Goal: Browse casually: Explore the website without a specific task or goal

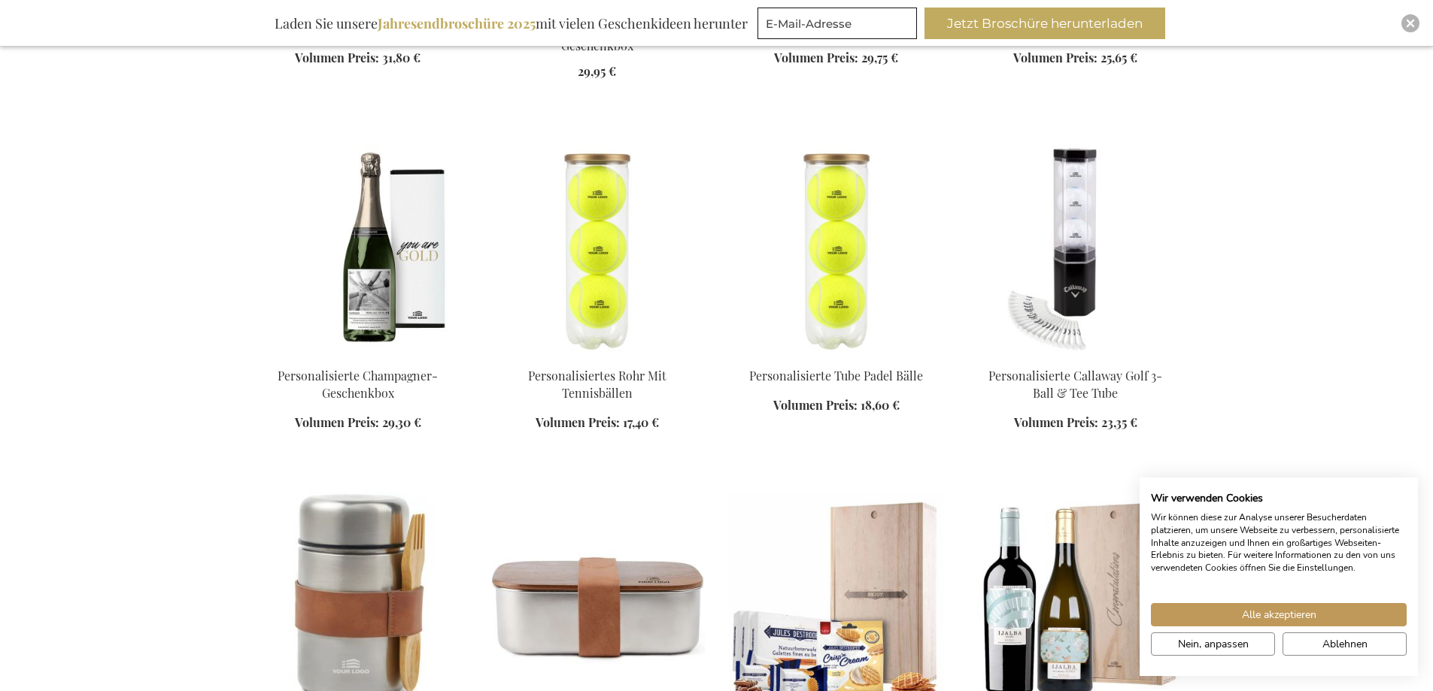
scroll to position [1354, 0]
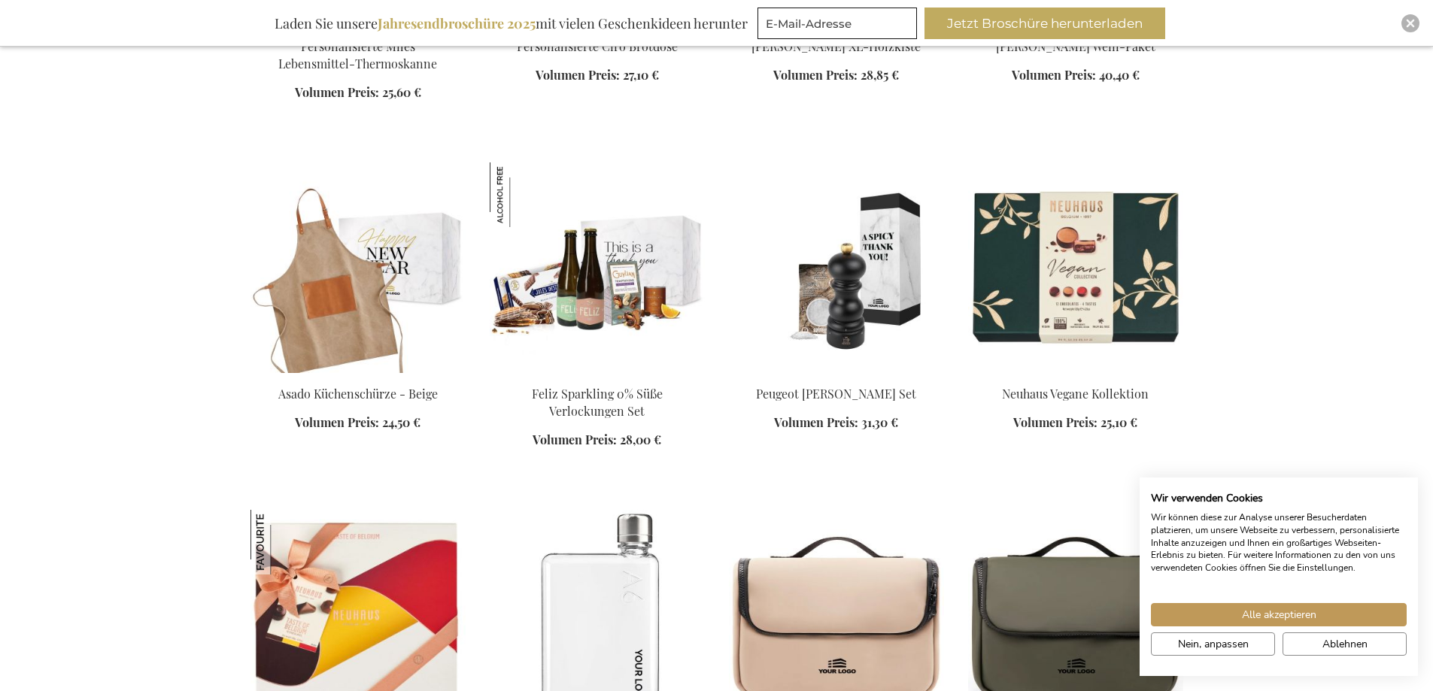
scroll to position [2106, 0]
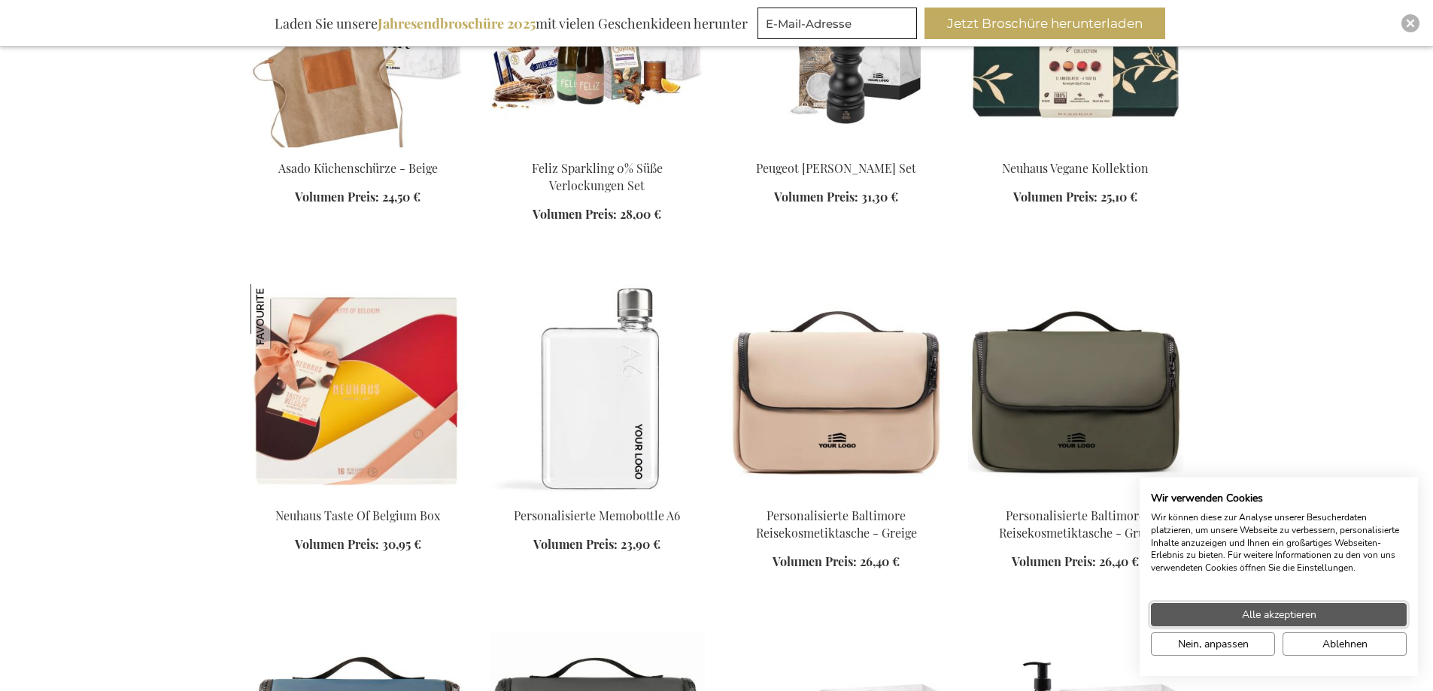
click at [1321, 610] on button "Alle akzeptieren" at bounding box center [1279, 614] width 256 height 23
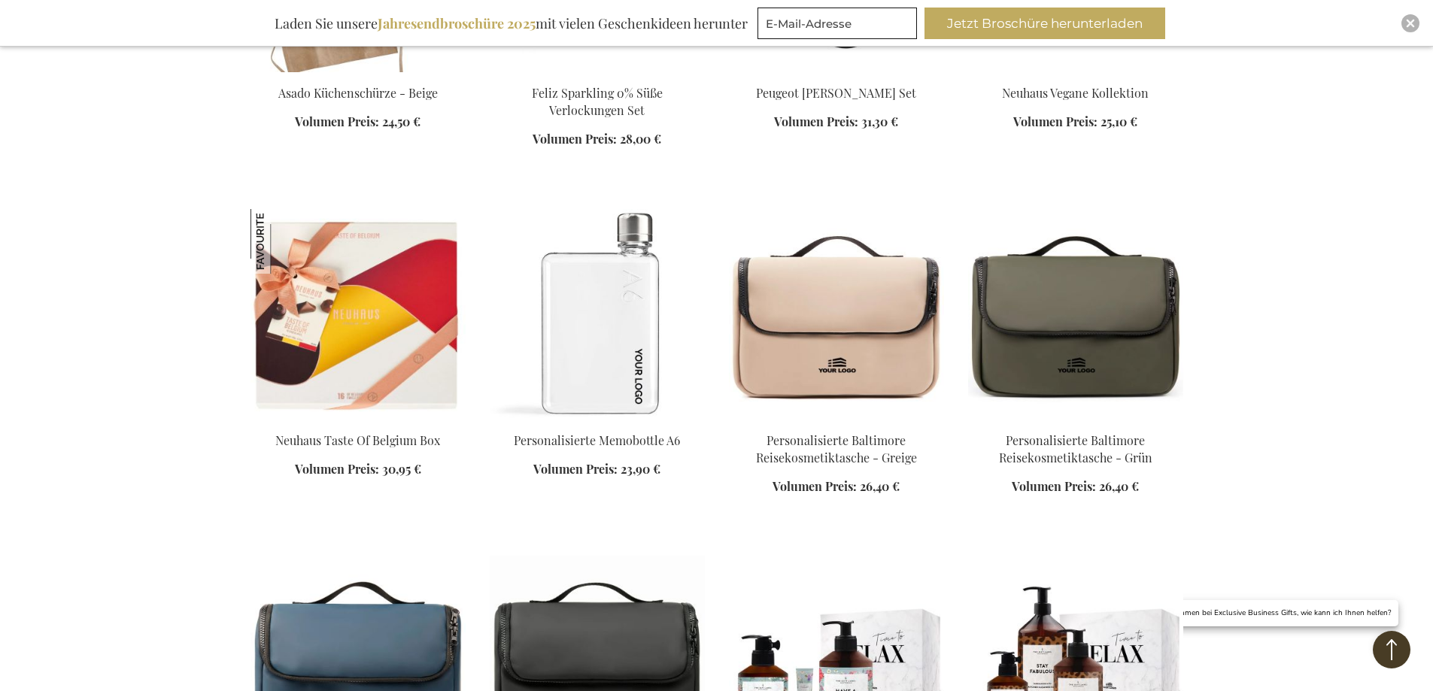
scroll to position [2406, 0]
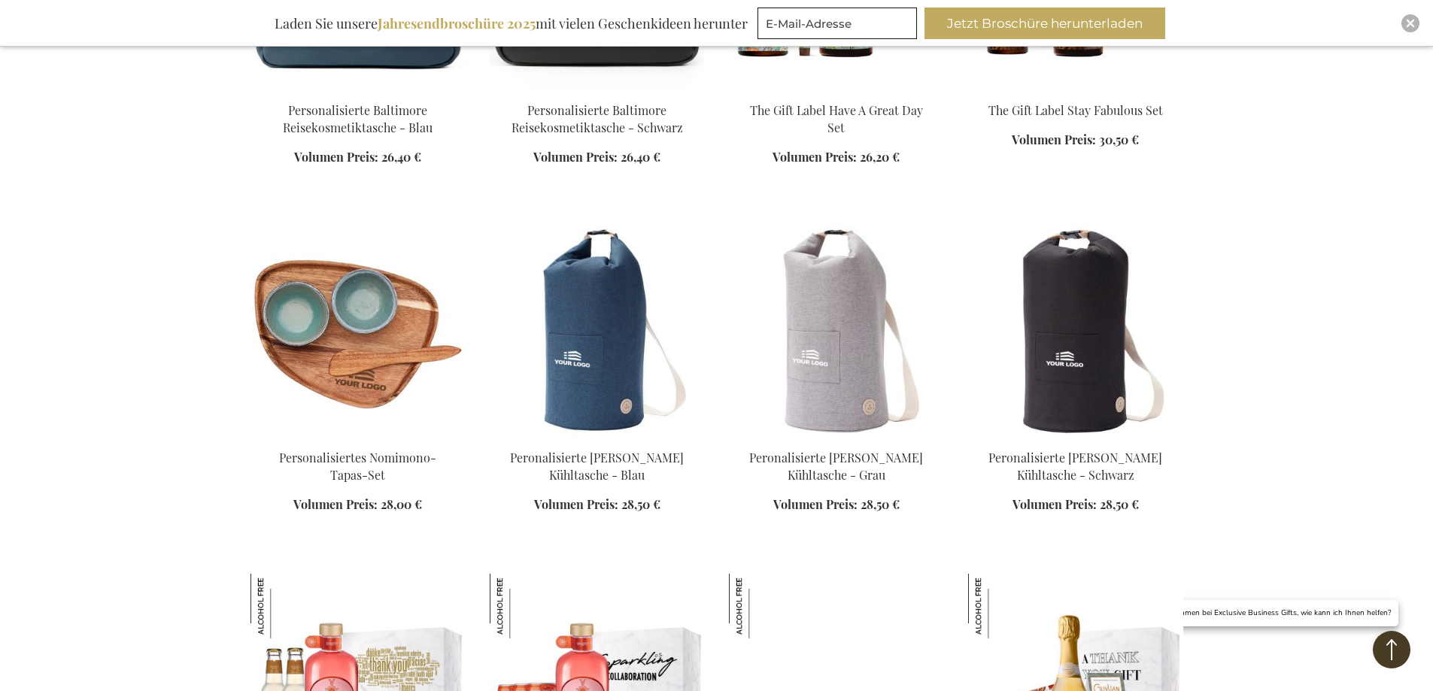
scroll to position [3234, 0]
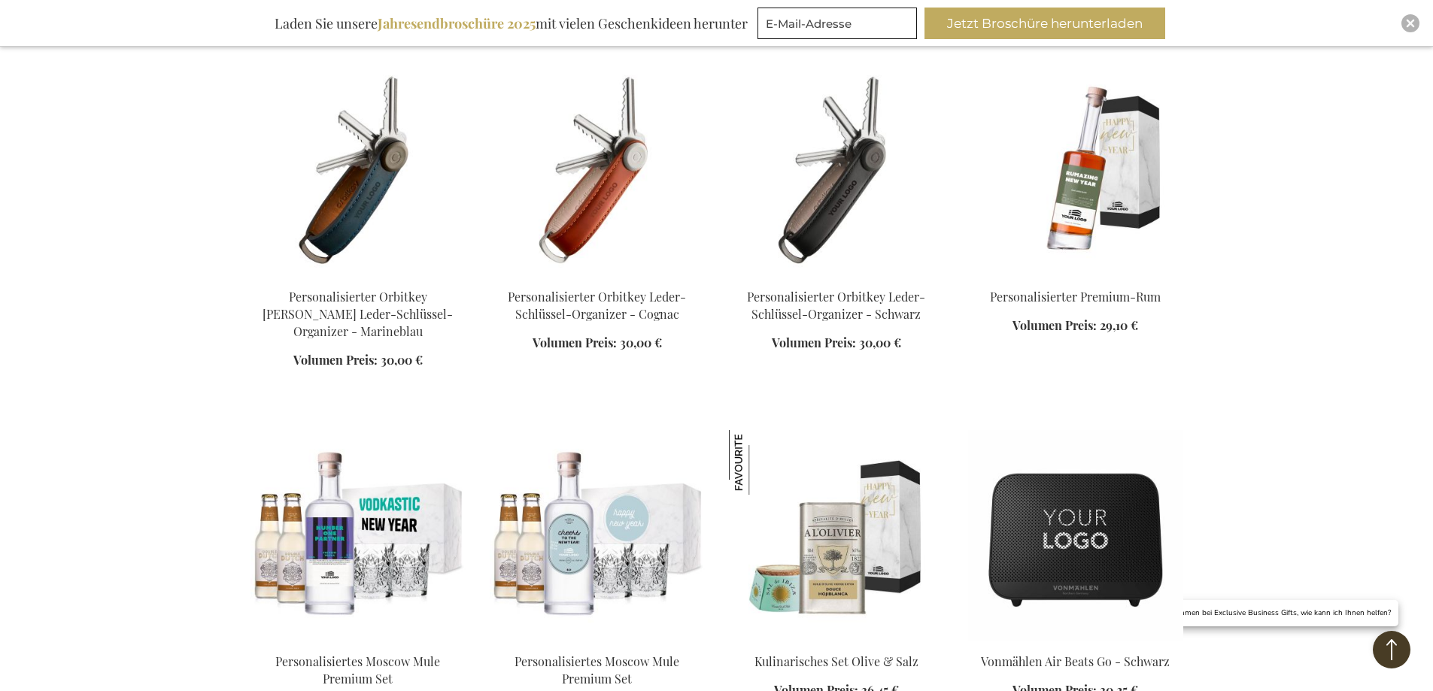
scroll to position [4362, 0]
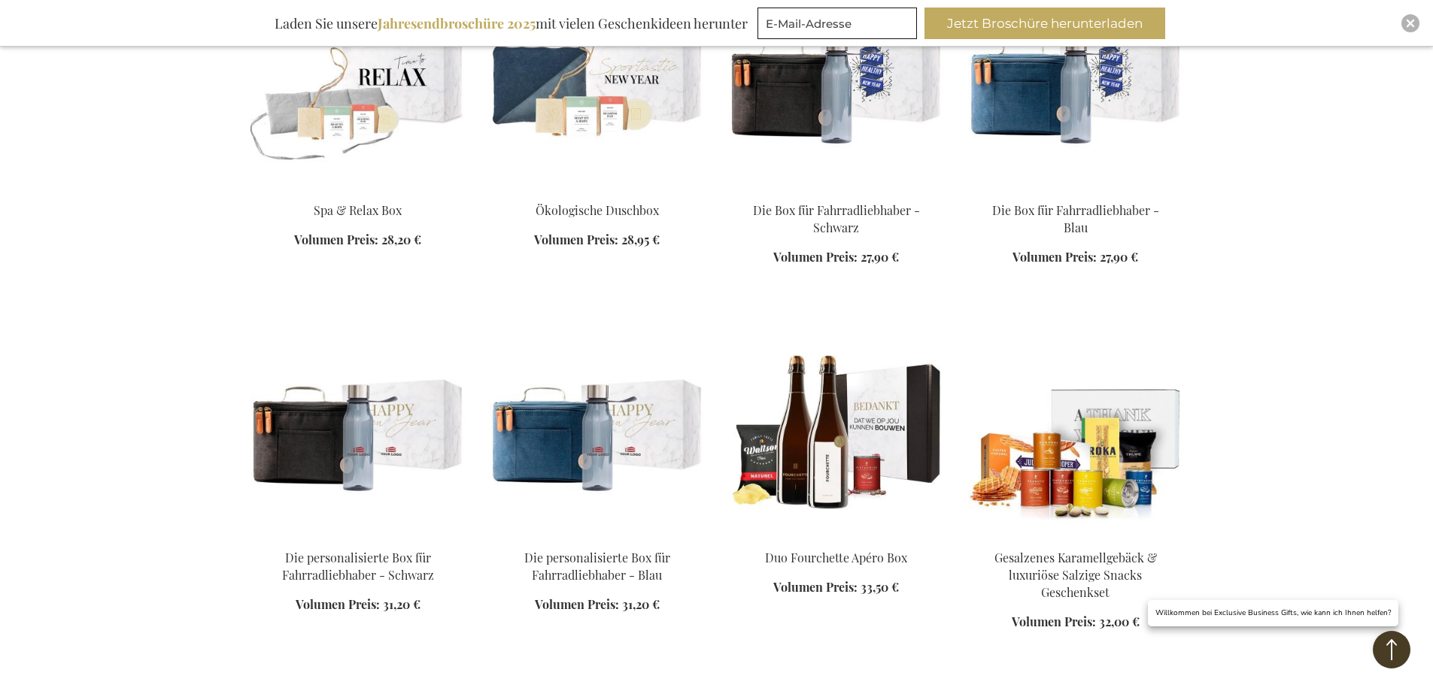
scroll to position [5715, 0]
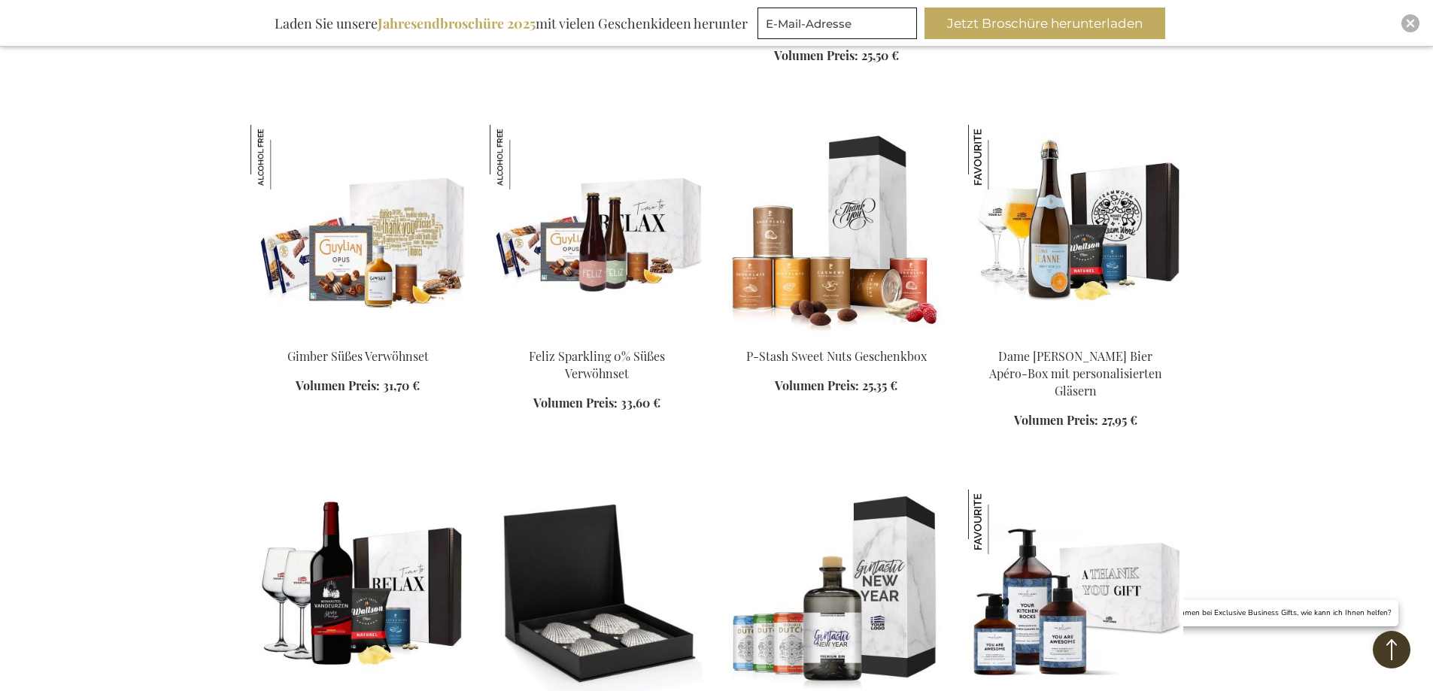
scroll to position [7370, 0]
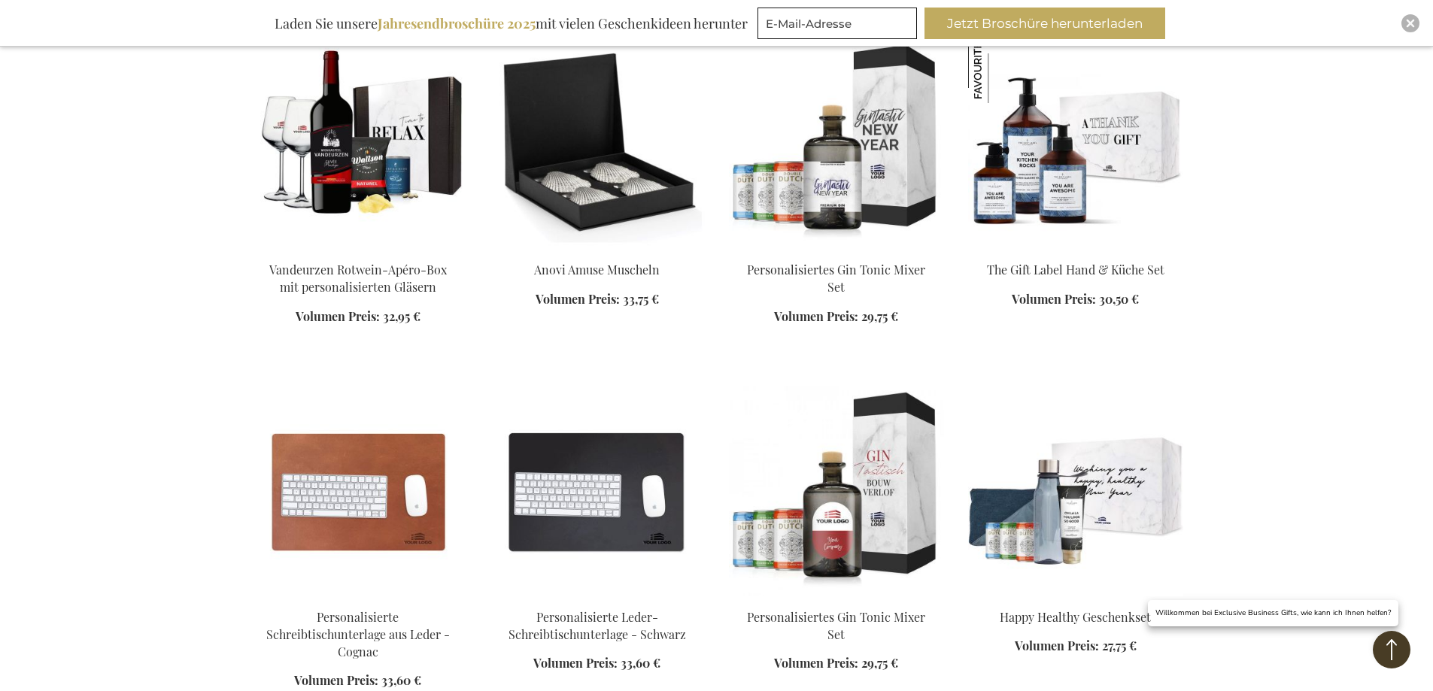
scroll to position [7746, 0]
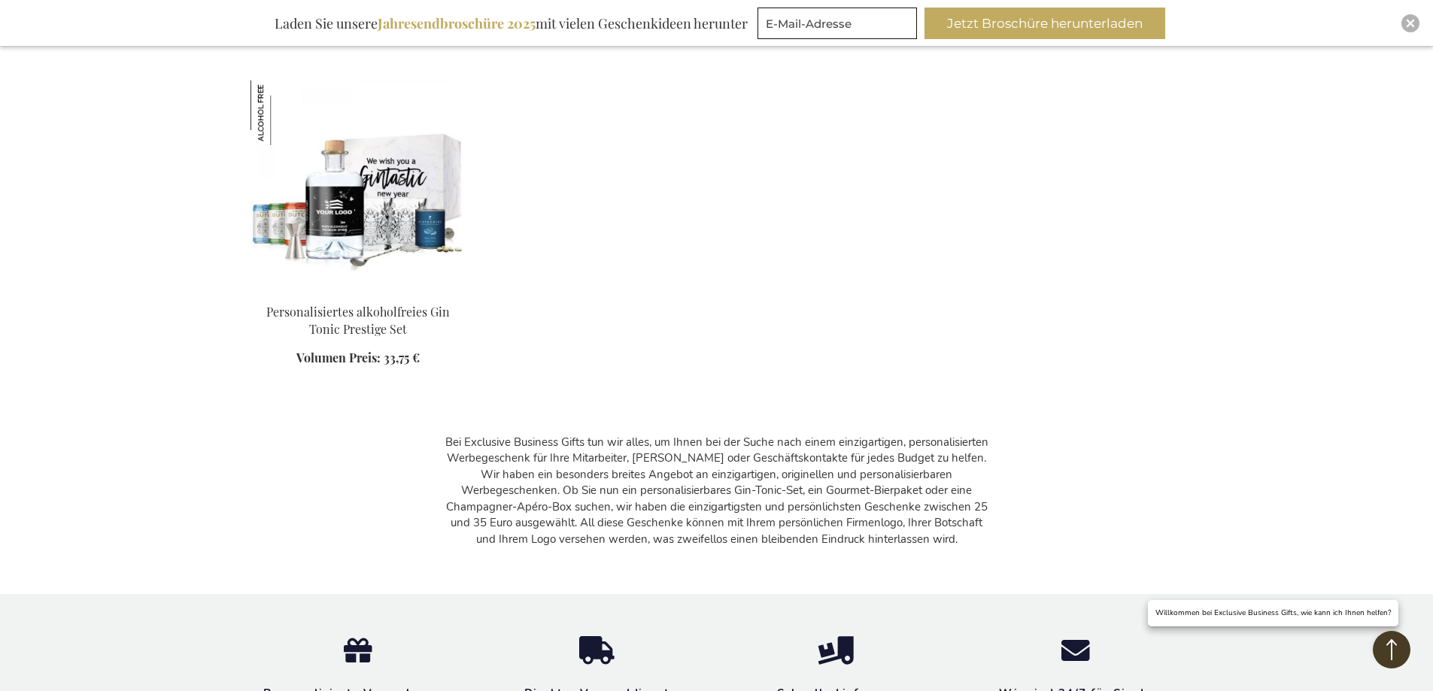
scroll to position [10227, 0]
